Goal: Transaction & Acquisition: Purchase product/service

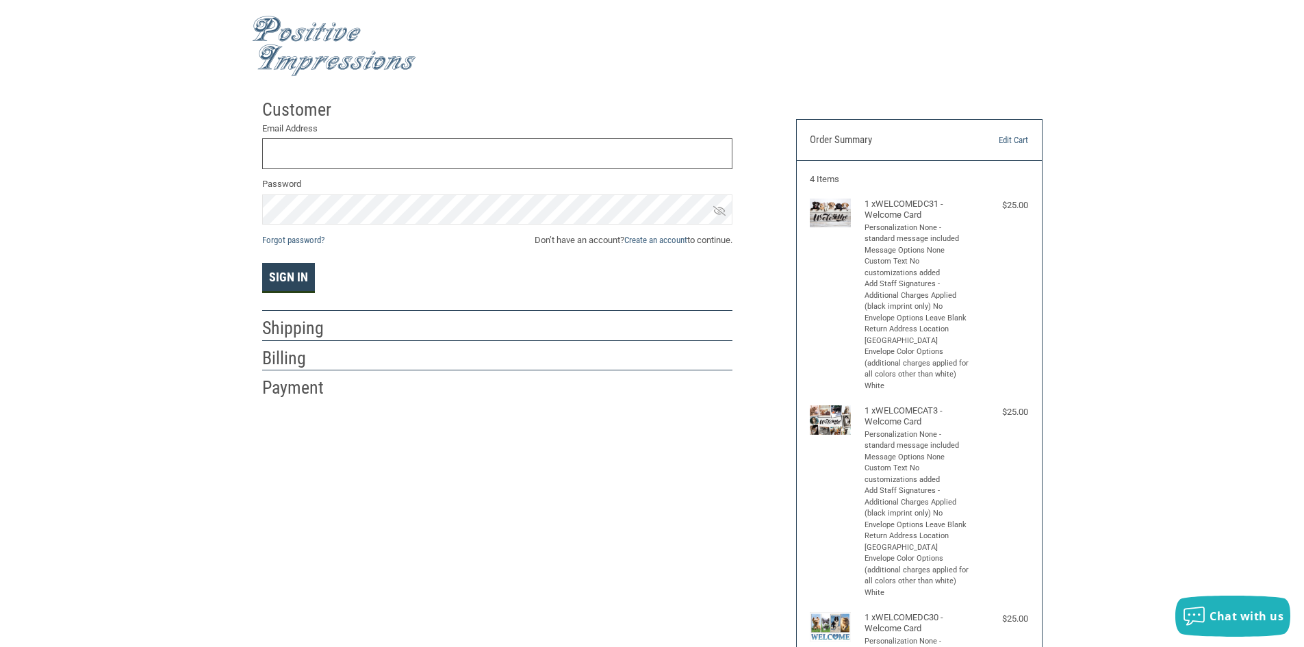
type input "[EMAIL_ADDRESS][DOMAIN_NAME]"
click at [288, 288] on button "Sign In" at bounding box center [288, 278] width 53 height 30
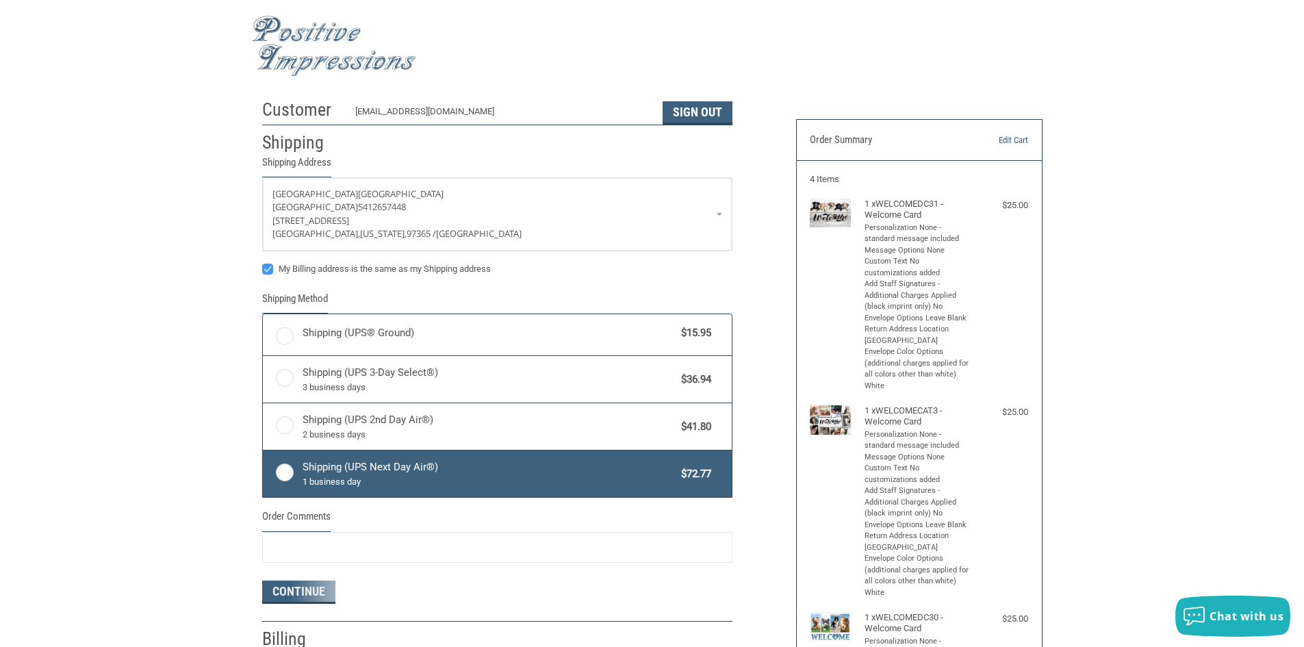
radio input "true"
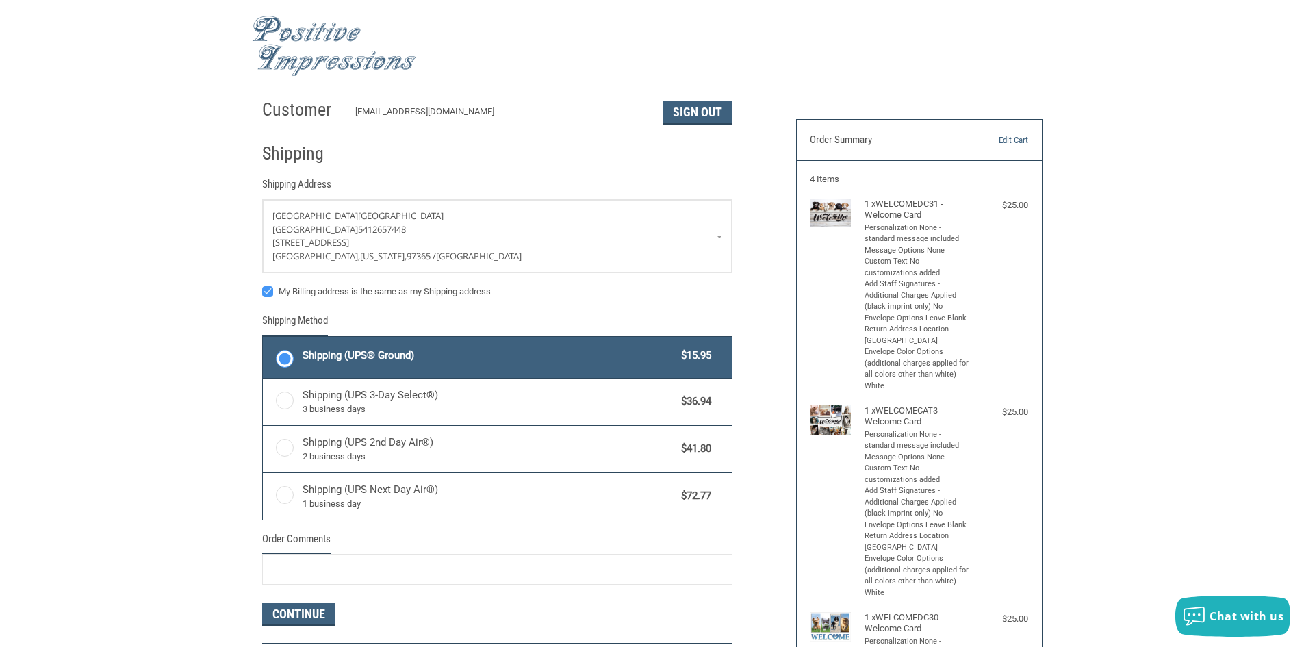
click at [291, 367] on label "Shipping (UPS® Ground) $15.95" at bounding box center [497, 357] width 469 height 41
click at [264, 339] on input "Shipping (UPS® Ground) $15.95" at bounding box center [263, 338] width 1 height 1
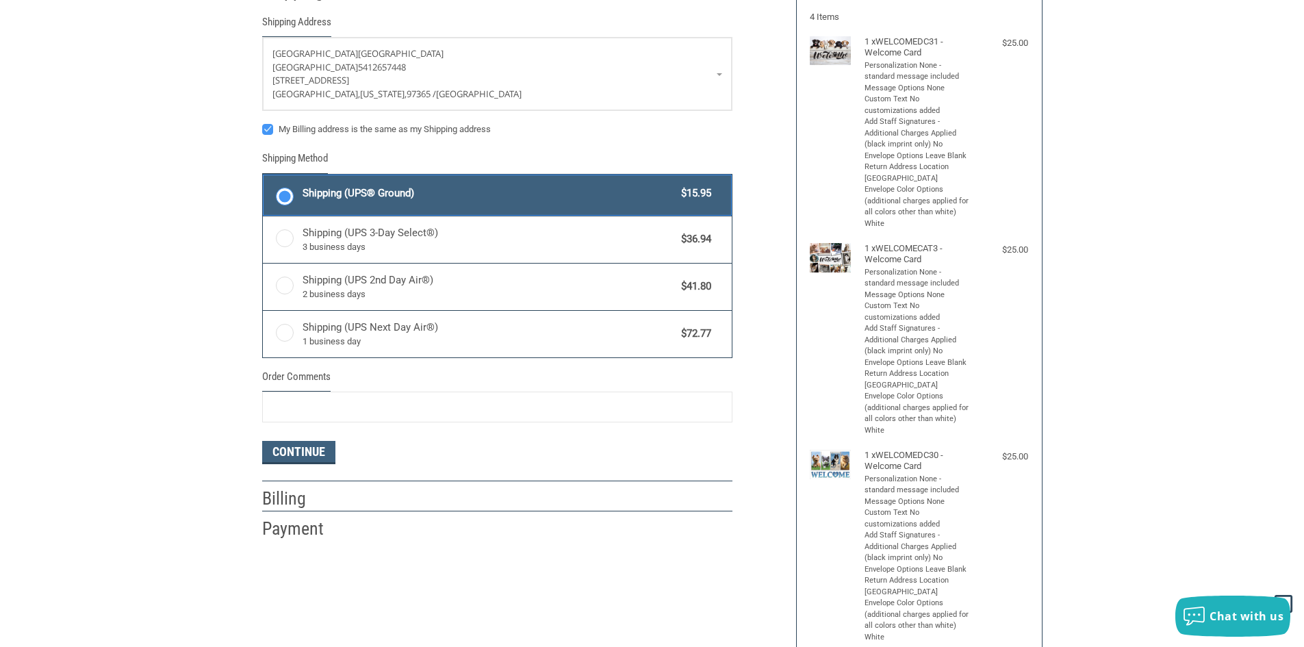
scroll to position [205, 0]
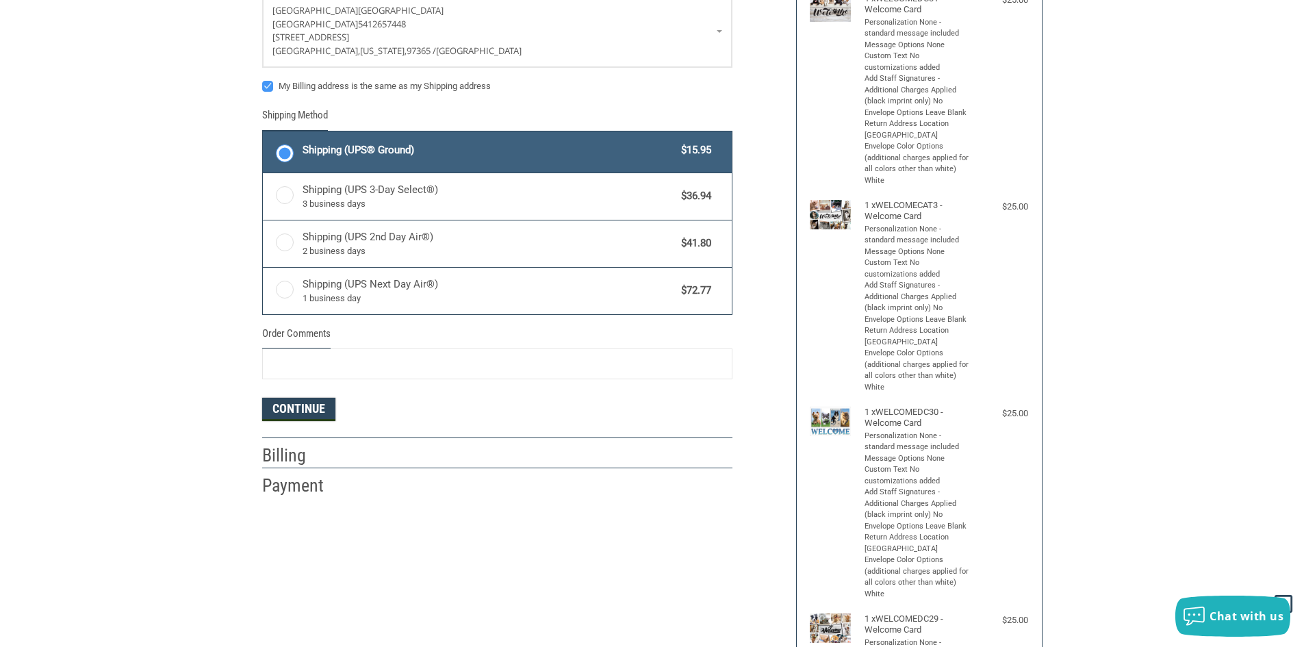
click at [282, 406] on button "Continue" at bounding box center [298, 409] width 73 height 23
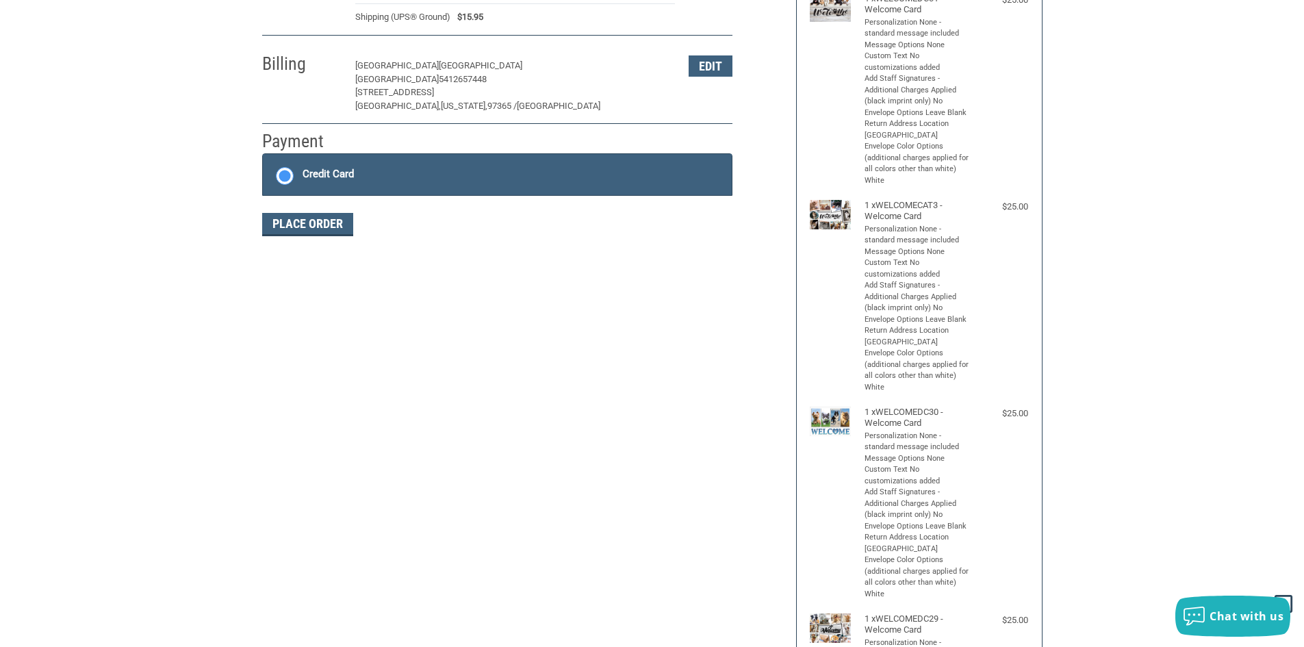
scroll to position [201, 0]
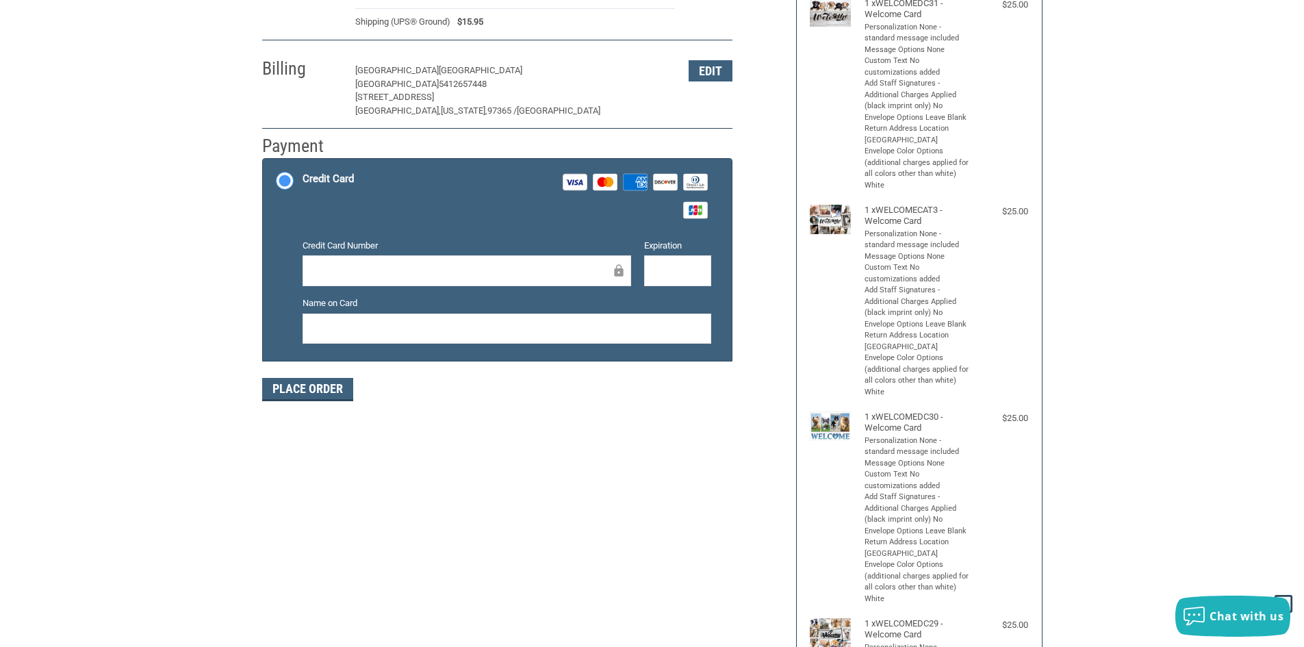
click at [377, 253] on div "Credit Card Number" at bounding box center [467, 263] width 342 height 49
click at [378, 293] on div "Credit Card Number Expiration Name on Card" at bounding box center [507, 297] width 422 height 116
click at [366, 253] on label "Credit Card Number" at bounding box center [467, 246] width 329 height 14
click at [429, 336] on iframe at bounding box center [507, 328] width 390 height 16
click at [297, 390] on button "Place Order" at bounding box center [307, 389] width 91 height 23
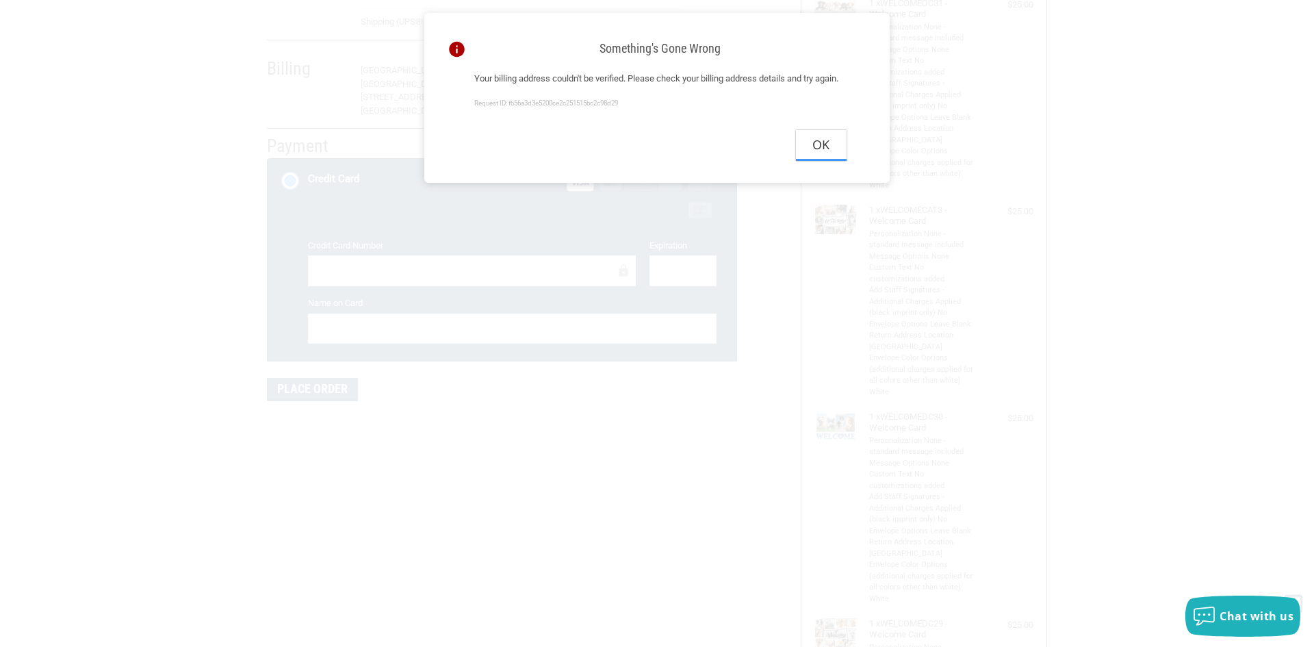
click at [811, 153] on button "Ok" at bounding box center [821, 145] width 51 height 31
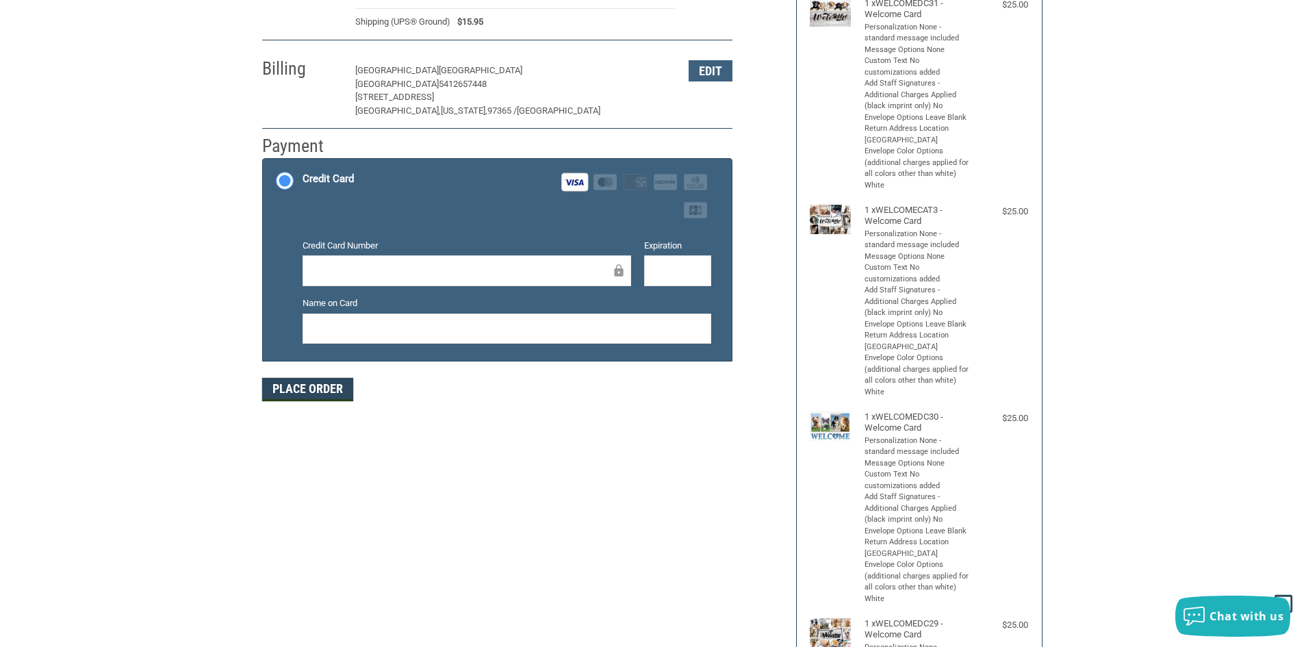
click at [313, 397] on button "Place Order" at bounding box center [307, 389] width 91 height 23
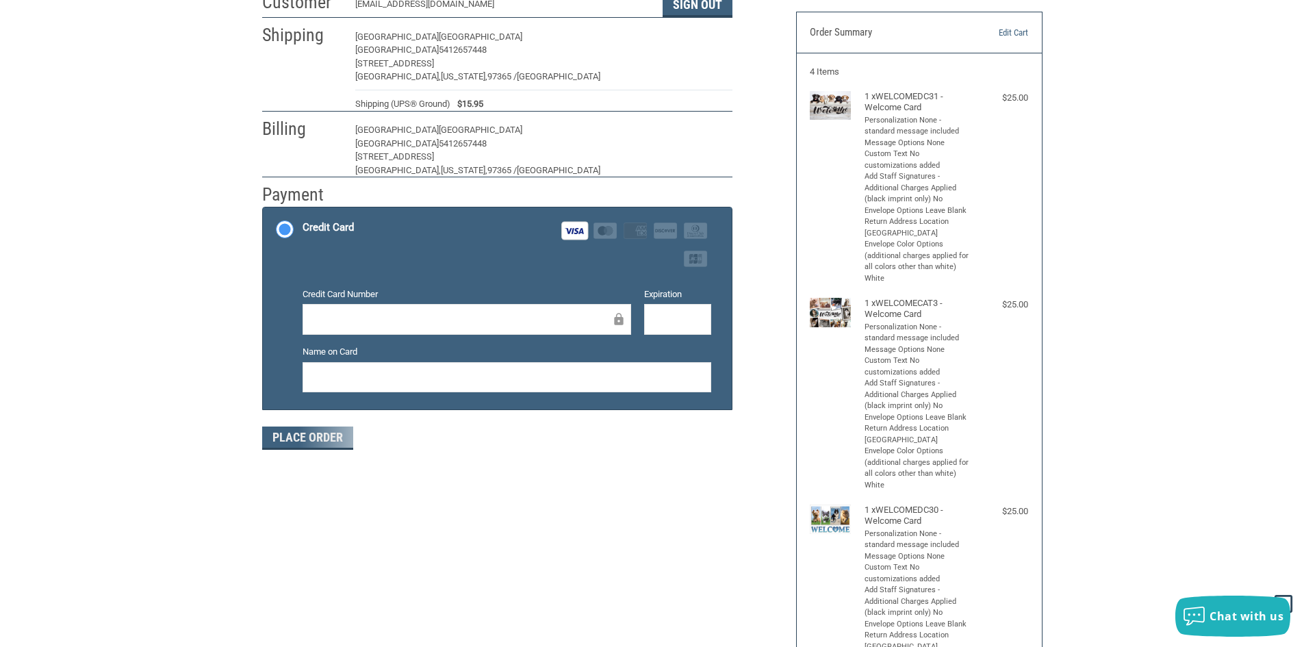
scroll to position [0, 0]
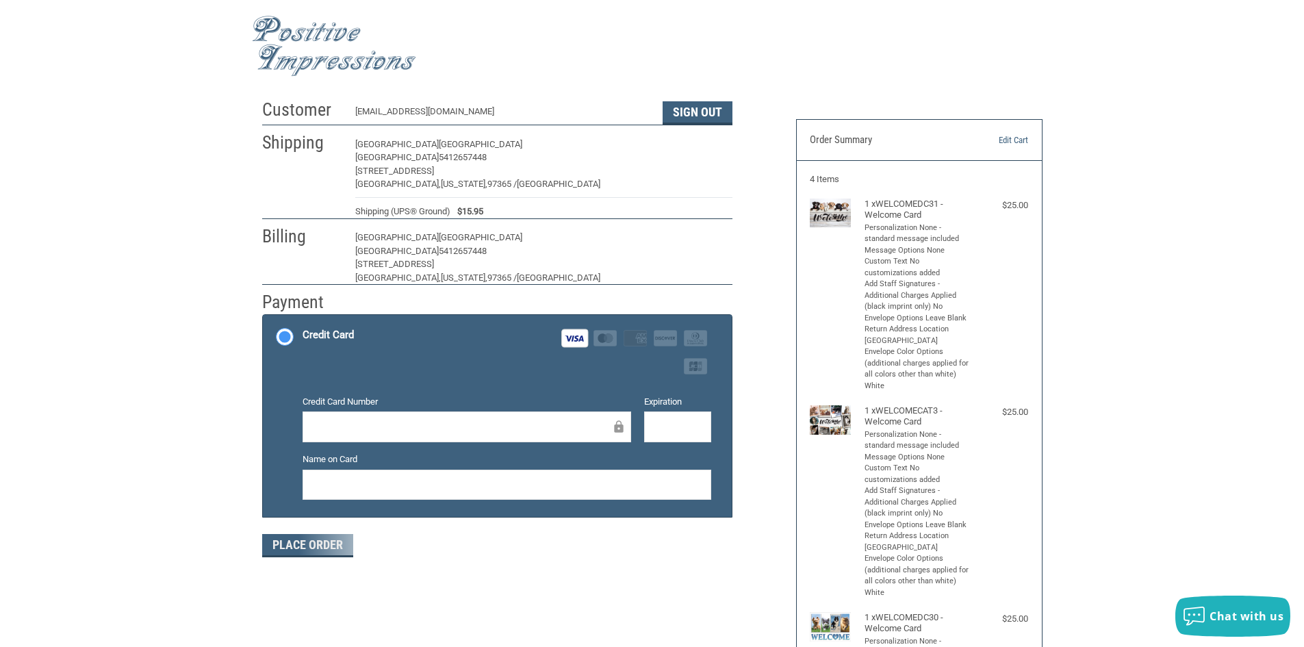
click at [440, 230] on div "Billing [GEOGRAPHIC_DATA] [GEOGRAPHIC_DATA] 5412657448 [STREET_ADDRESS][US_STAT…" at bounding box center [497, 254] width 470 height 60
click at [433, 522] on form "Payment Methods Credit Card Credit Card Visa Master Amex Discover Diners Club J…" at bounding box center [497, 435] width 470 height 243
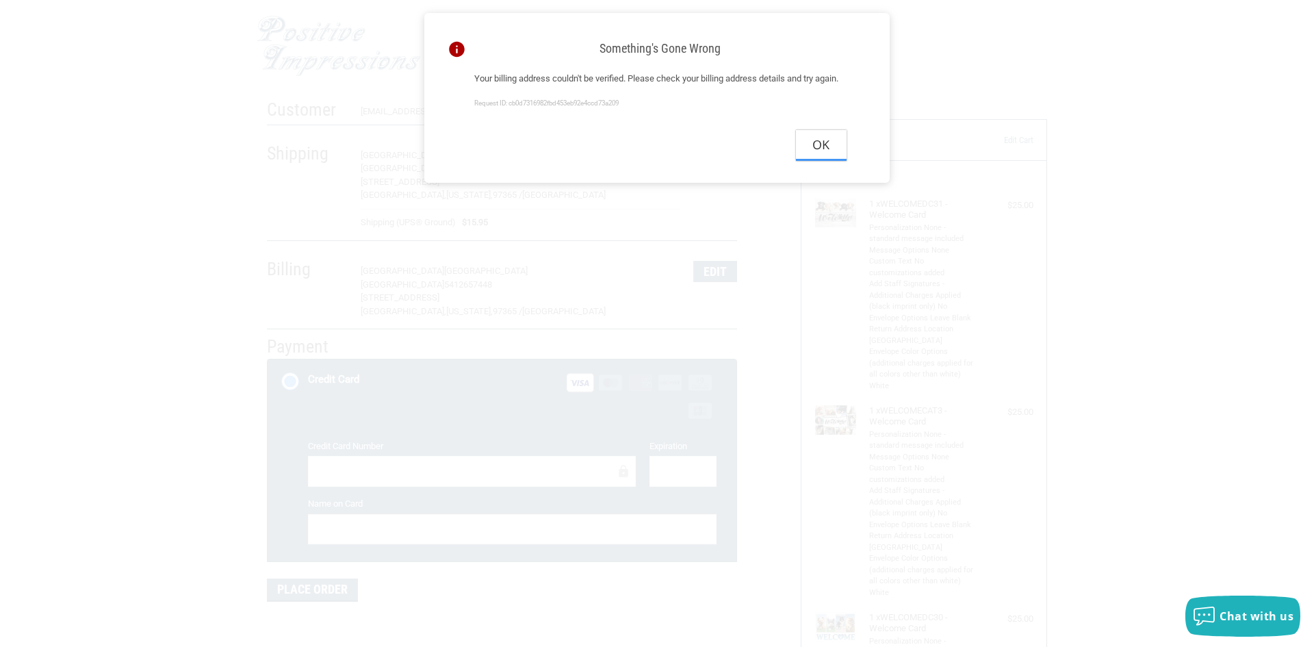
click at [818, 158] on button "Ok" at bounding box center [821, 145] width 51 height 31
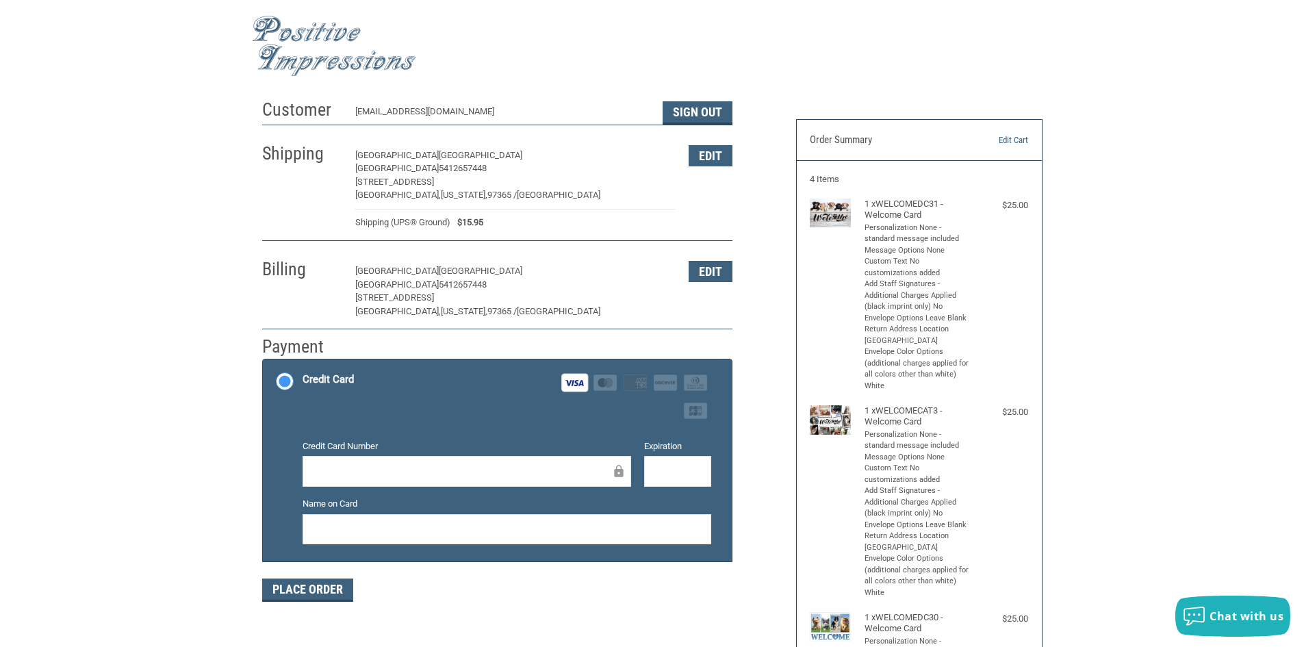
click at [684, 275] on div "Billing [GEOGRAPHIC_DATA] [GEOGRAPHIC_DATA] 5412657448 [STREET_ADDRESS][US_STAT…" at bounding box center [497, 287] width 470 height 83
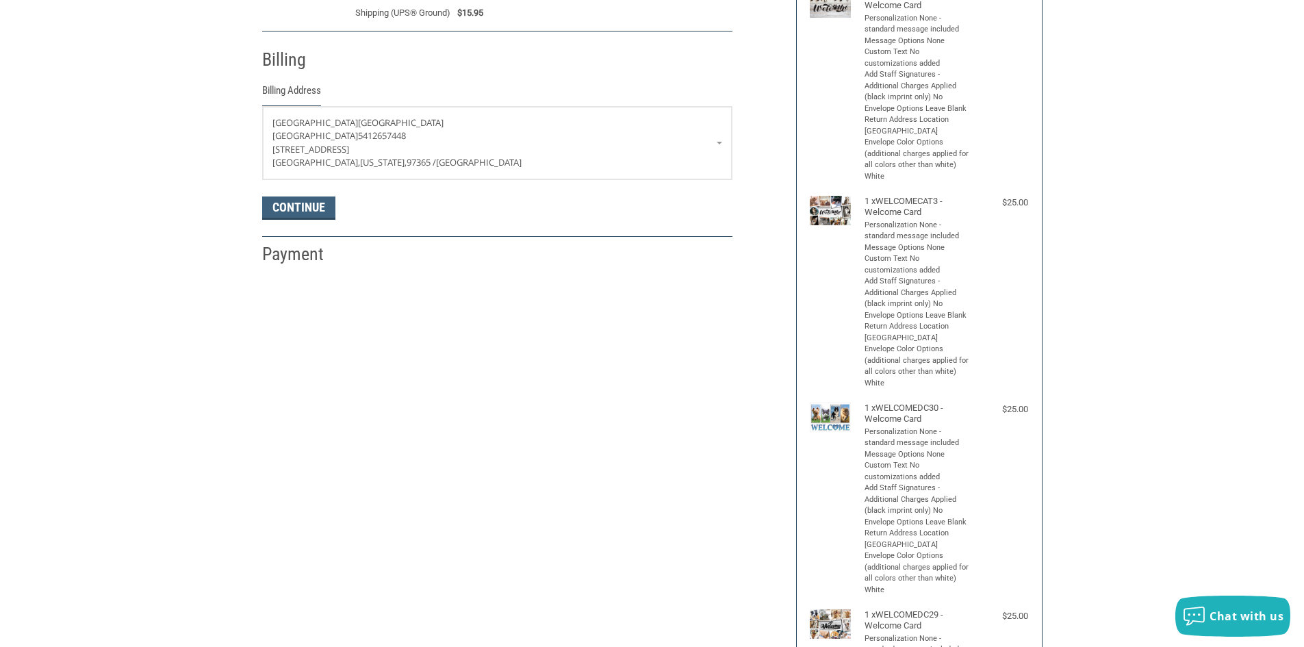
scroll to position [242, 0]
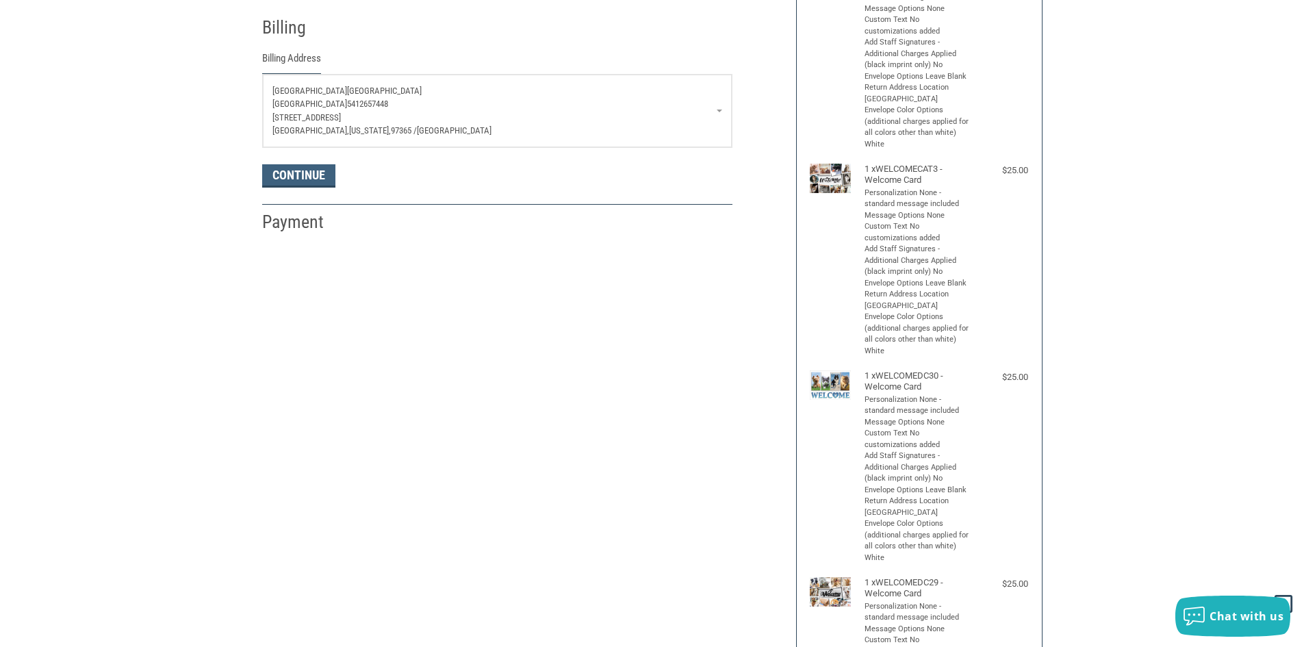
click at [717, 113] on link "[GEOGRAPHIC_DATA] [GEOGRAPHIC_DATA] 5412657448 [STREET_ADDRESS][US_STATE]" at bounding box center [497, 111] width 469 height 73
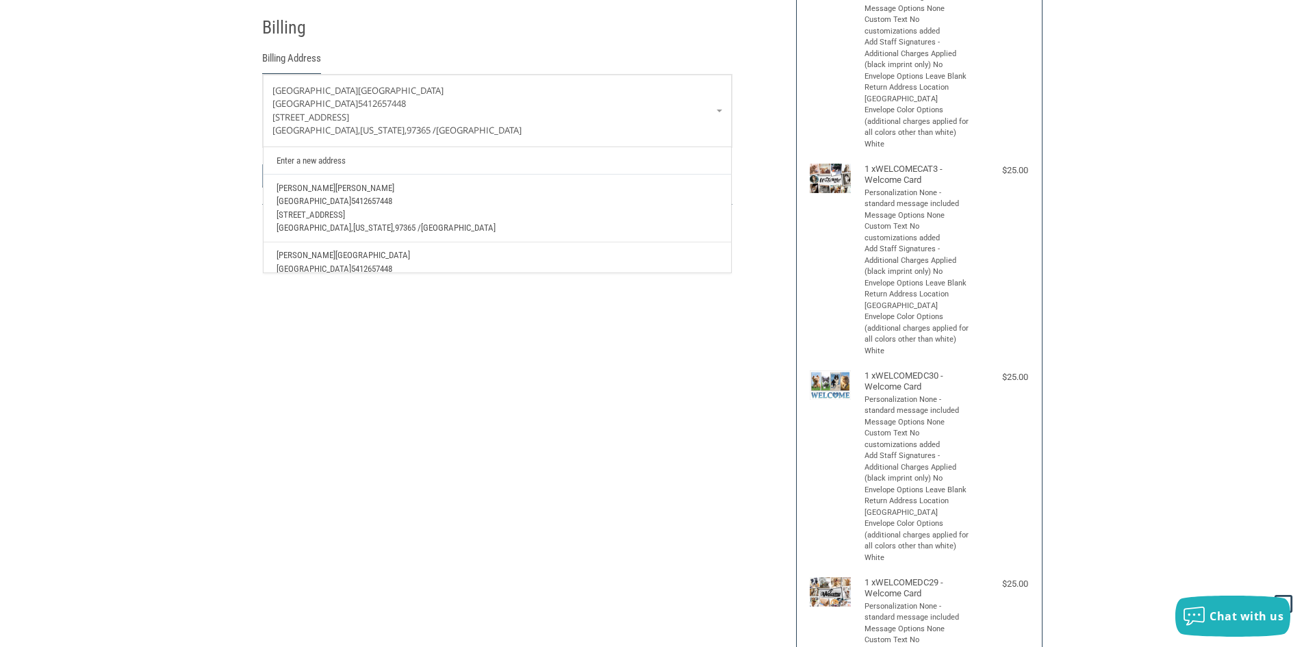
scroll to position [68, 0]
click at [351, 204] on span "[GEOGRAPHIC_DATA]" at bounding box center [314, 200] width 75 height 10
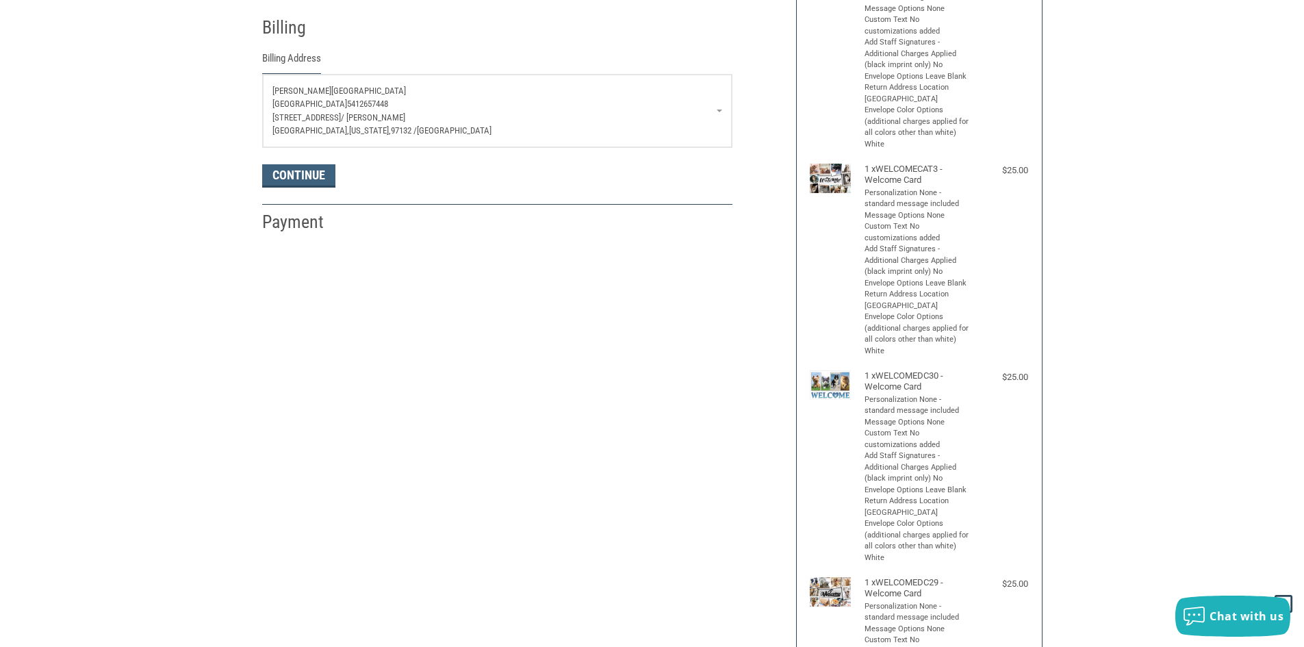
click at [467, 110] on div "[PERSON_NAME][GEOGRAPHIC_DATA] 5412657448 [STREET_ADDRESS][PERSON_NAME][US_STAT…" at bounding box center [497, 110] width 450 height 53
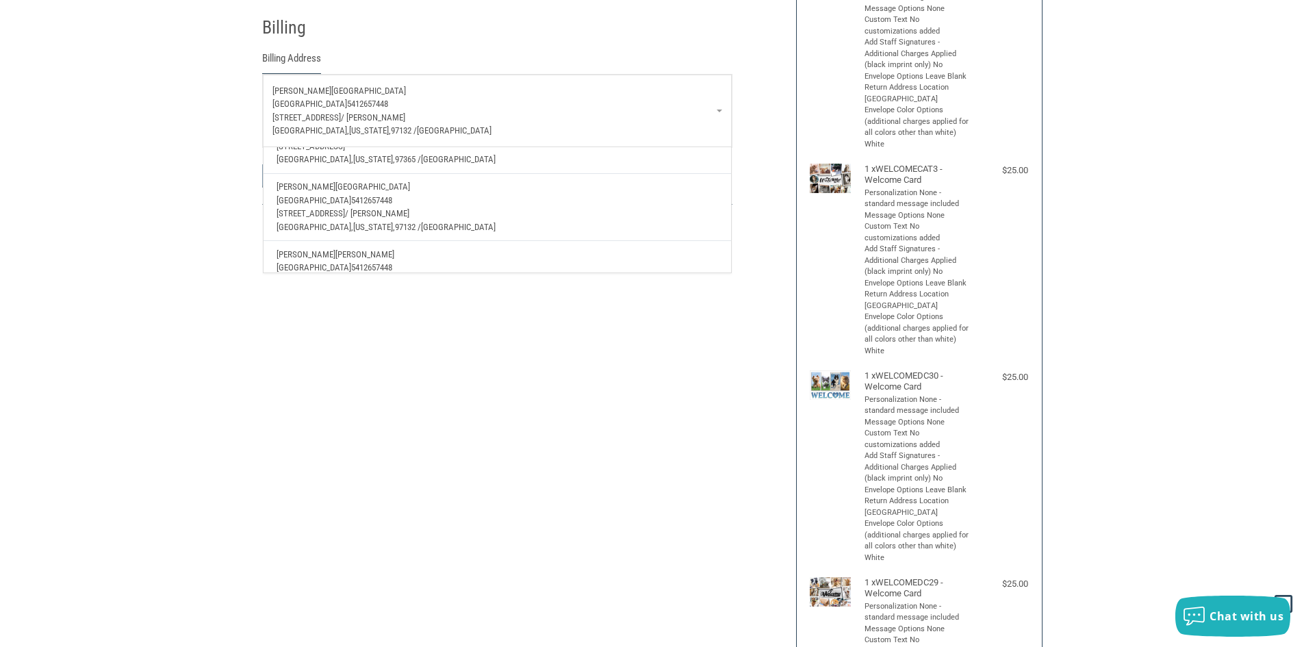
click at [392, 416] on div "Customer [EMAIL_ADDRESS][DOMAIN_NAME] Sign Out Shipping [GEOGRAPHIC_DATA] [GEOG…" at bounding box center [652, 416] width 801 height 1130
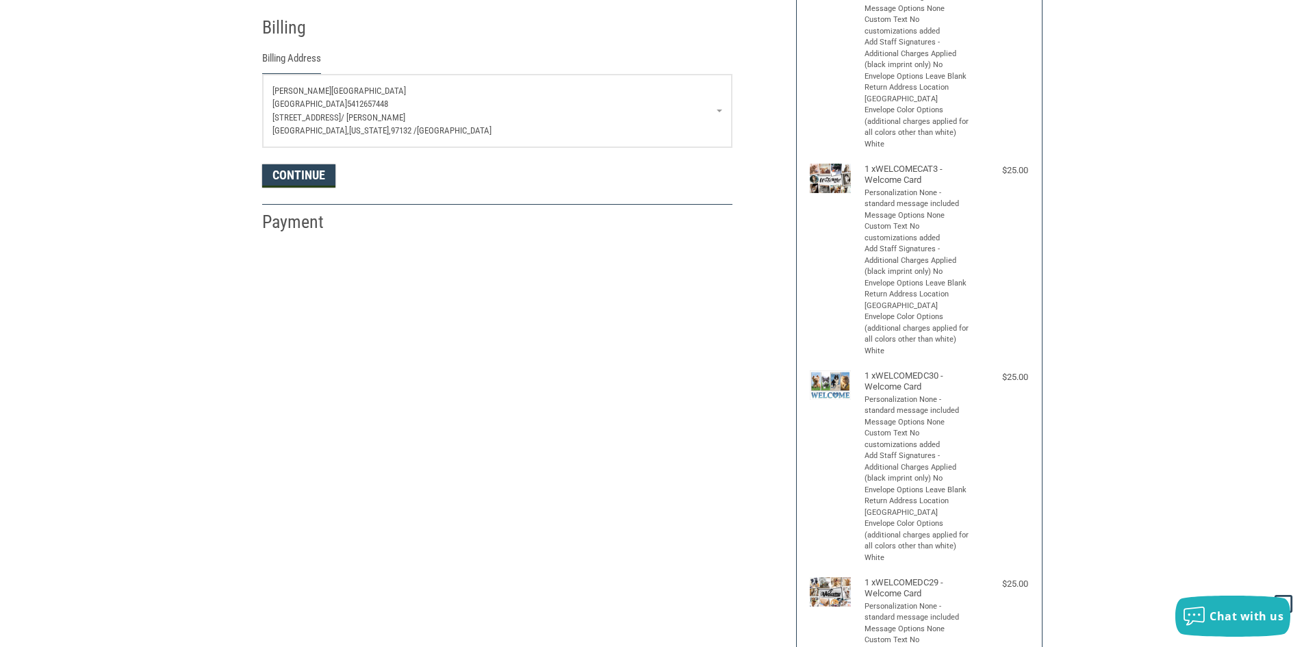
click at [316, 170] on button "Continue" at bounding box center [298, 175] width 73 height 23
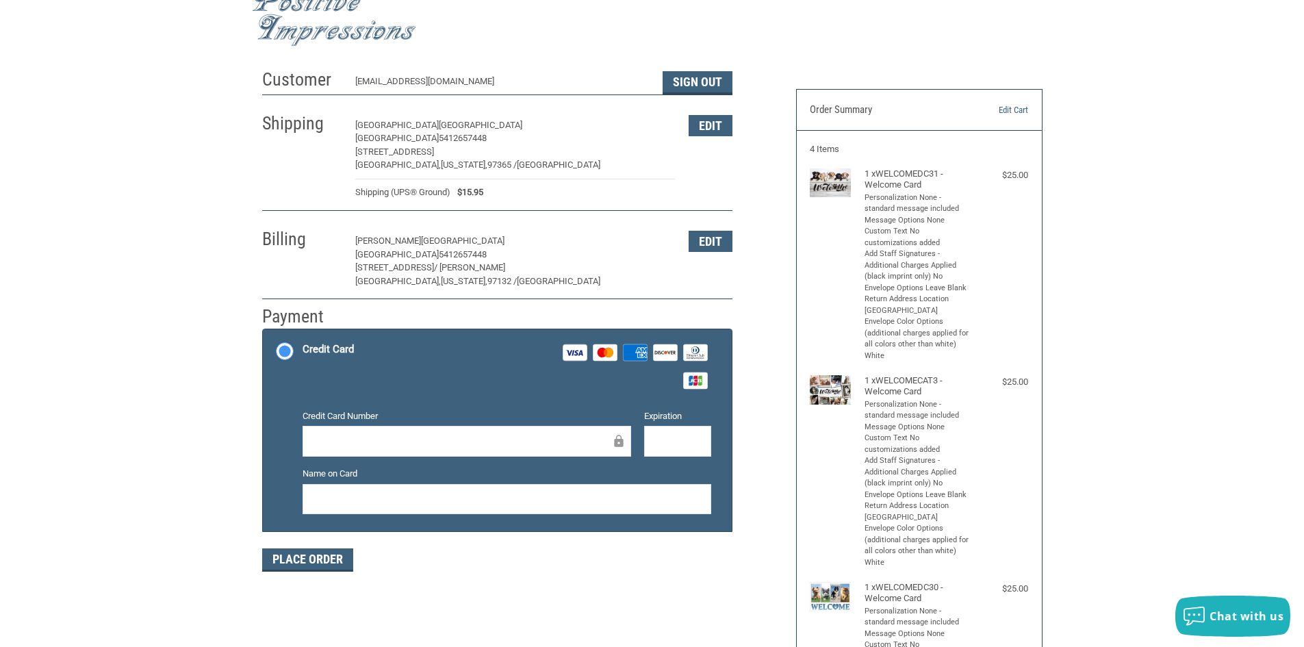
scroll to position [0, 0]
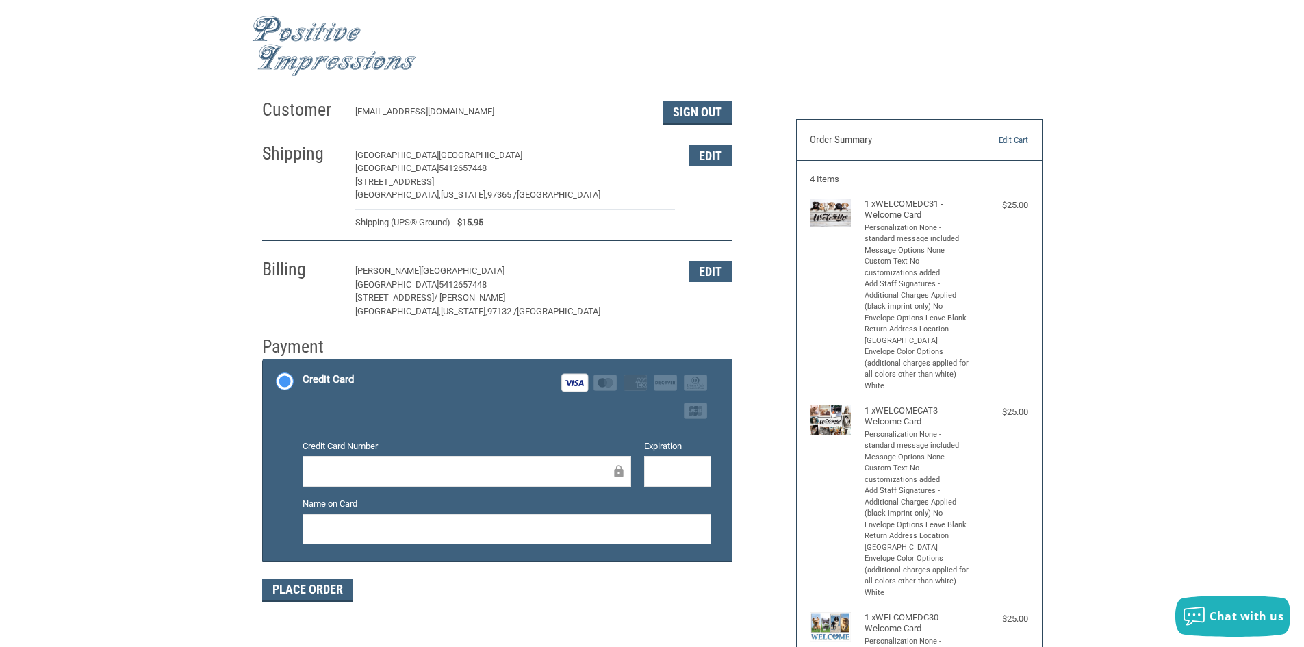
click at [533, 541] on div at bounding box center [507, 529] width 409 height 31
click at [292, 583] on button "Place Order" at bounding box center [307, 589] width 91 height 23
